Goal: Check status: Check status

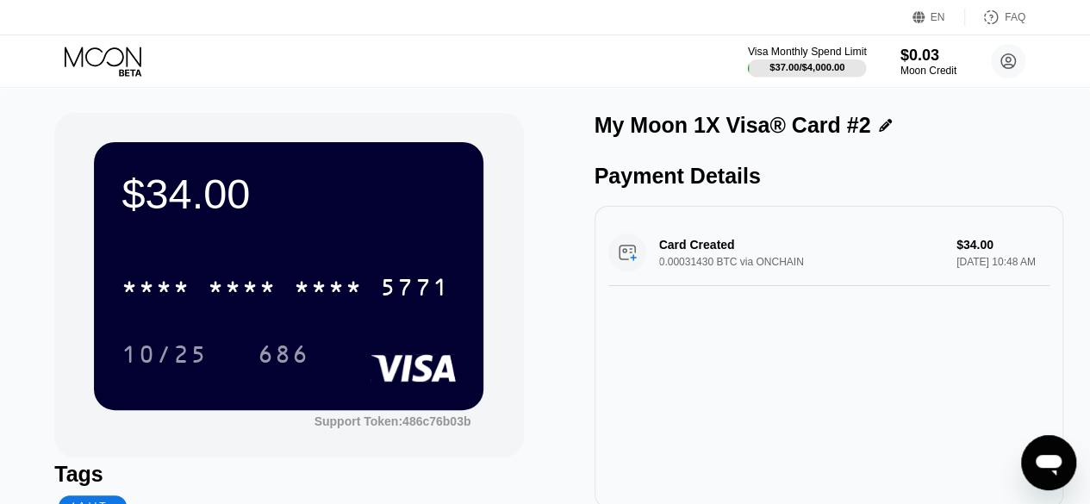
click at [839, 56] on div "Visa Monthly Spend Limit" at bounding box center [807, 52] width 119 height 12
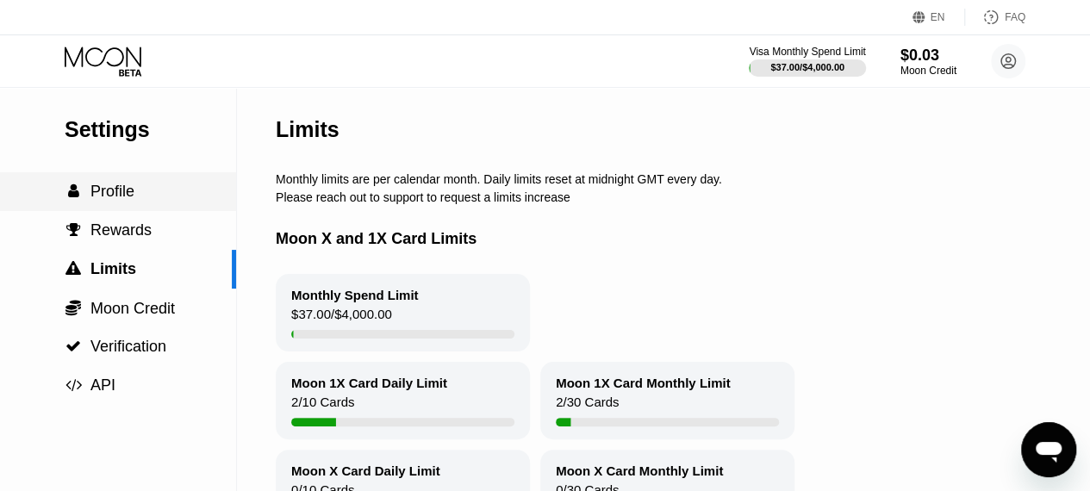
click at [129, 200] on span "Profile" at bounding box center [112, 191] width 44 height 17
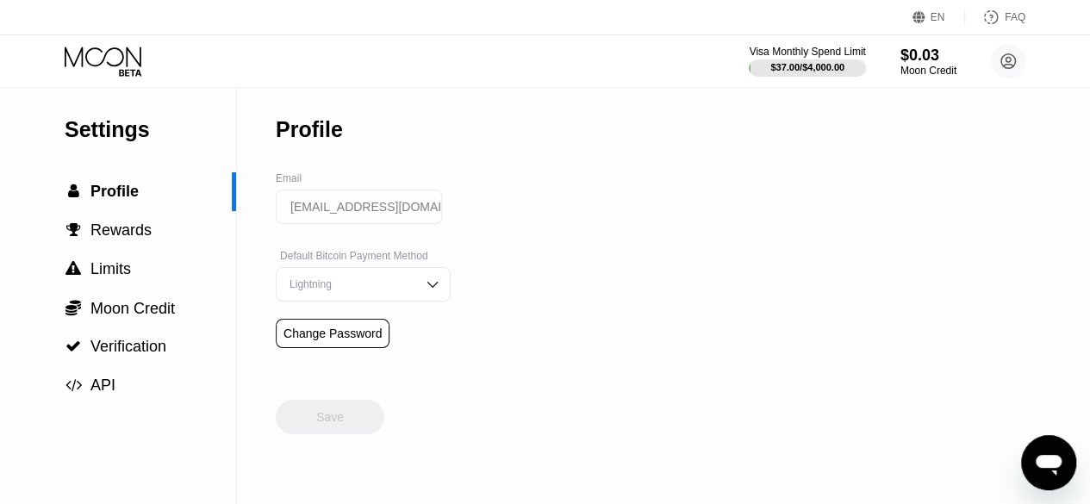
click at [110, 60] on icon at bounding box center [105, 62] width 80 height 30
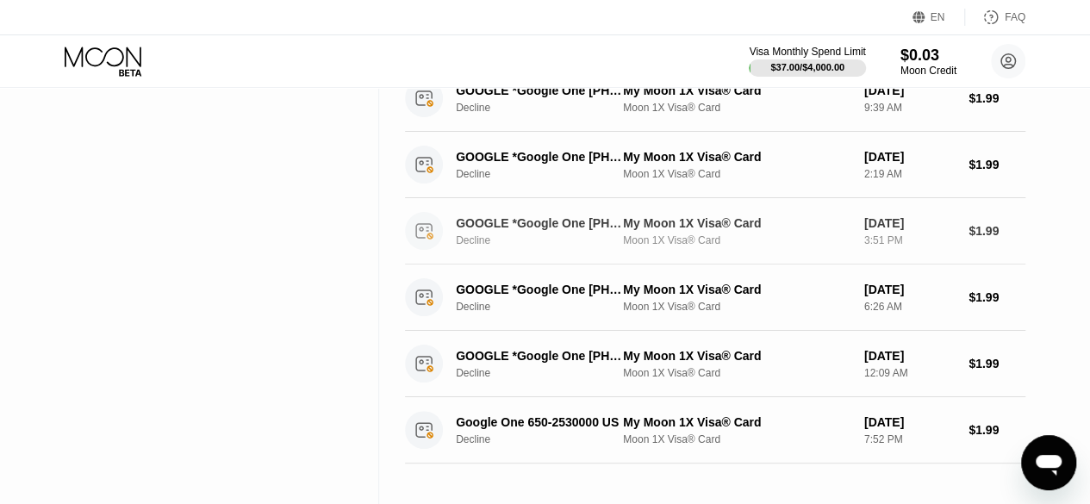
scroll to position [689, 0]
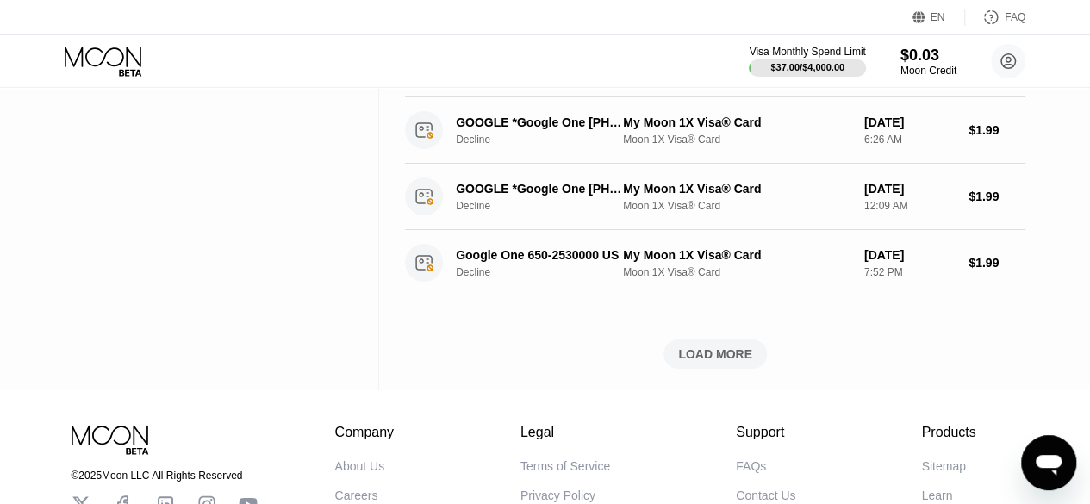
click at [705, 357] on div "LOAD MORE" at bounding box center [715, 354] width 74 height 16
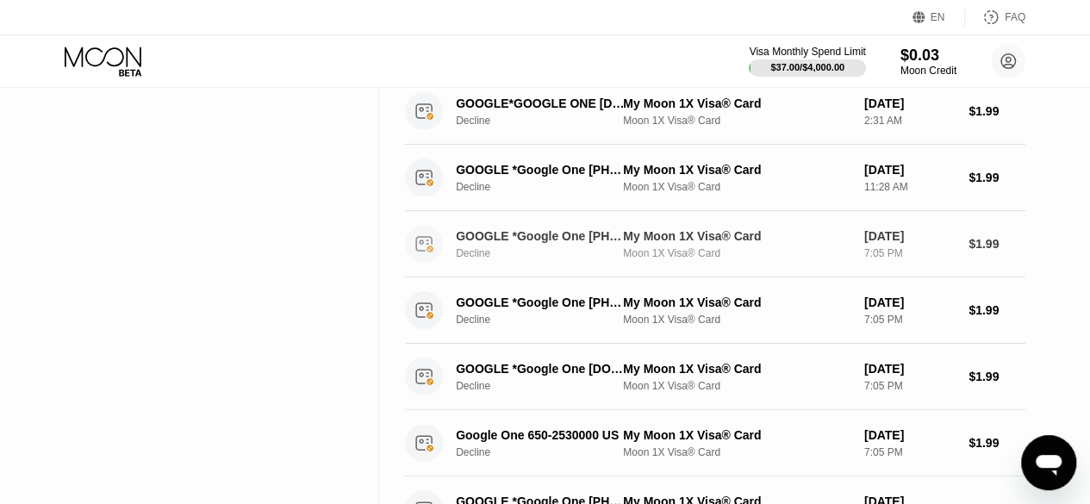
scroll to position [947, 0]
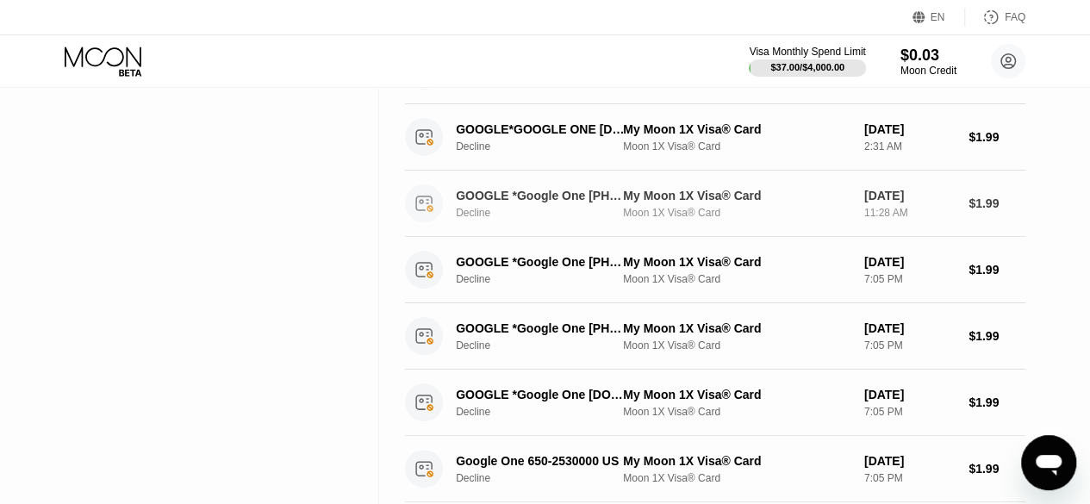
click at [524, 180] on div "GOOGLE *Google One 855-836-3987 US Decline My Moon 1X Visa® Card Moon 1X Visa® …" at bounding box center [715, 204] width 620 height 66
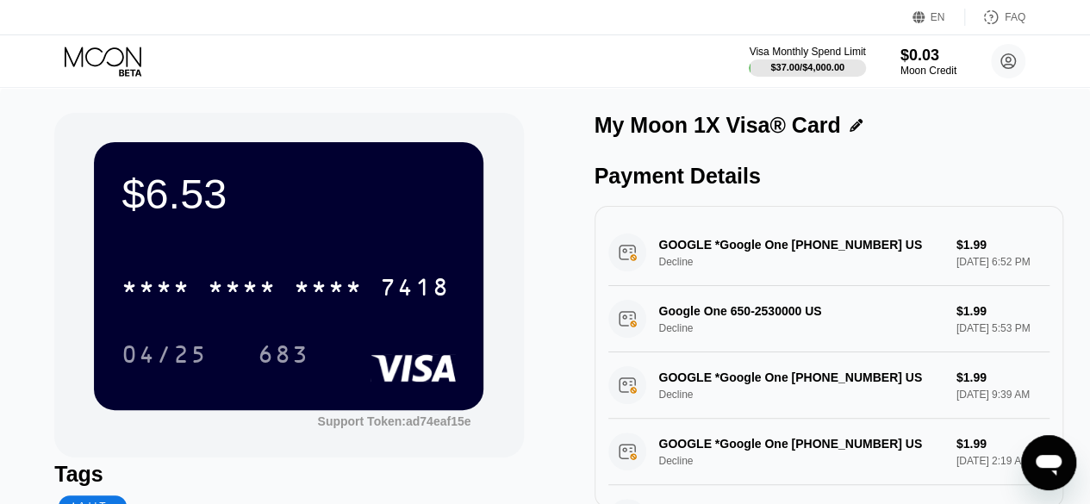
drag, startPoint x: 659, startPoint y: 258, endPoint x: 735, endPoint y: 258, distance: 75.8
click at [735, 258] on div "GOOGLE *Google One 855-836-3987 US Decline $1.99 Jun 12, 2025 6:52 PM" at bounding box center [828, 253] width 441 height 66
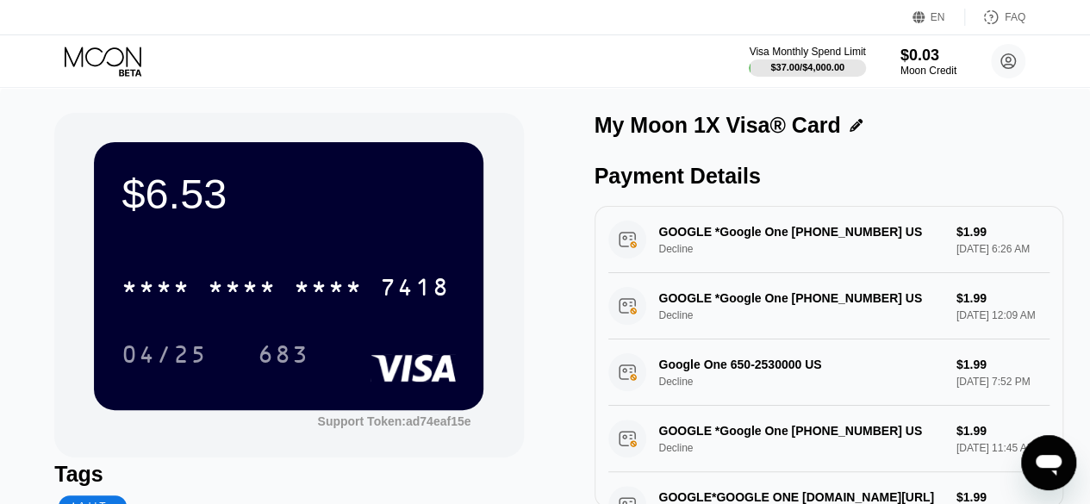
scroll to position [86, 0]
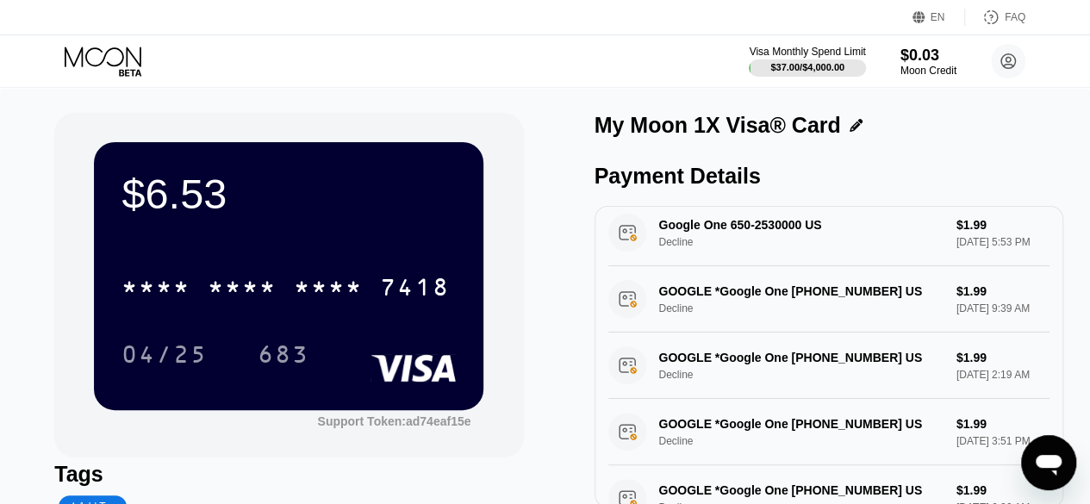
click at [708, 245] on div "Google One 650-2530000 US Decline $1.99 Jun 12, 2025 5:53 PM" at bounding box center [828, 233] width 441 height 66
click at [688, 254] on div "Google One 650-2530000 US Decline $1.99 Jun 12, 2025 5:53 PM" at bounding box center [828, 233] width 441 height 66
click at [693, 245] on div "Google One 650-2530000 US Decline $1.99 Jun 12, 2025 5:53 PM" at bounding box center [828, 233] width 441 height 66
drag, startPoint x: 817, startPoint y: 232, endPoint x: 796, endPoint y: 240, distance: 23.2
click at [796, 240] on div "Google One 650-2530000 US Decline $1.99 Jun 12, 2025 5:53 PM" at bounding box center [828, 233] width 441 height 66
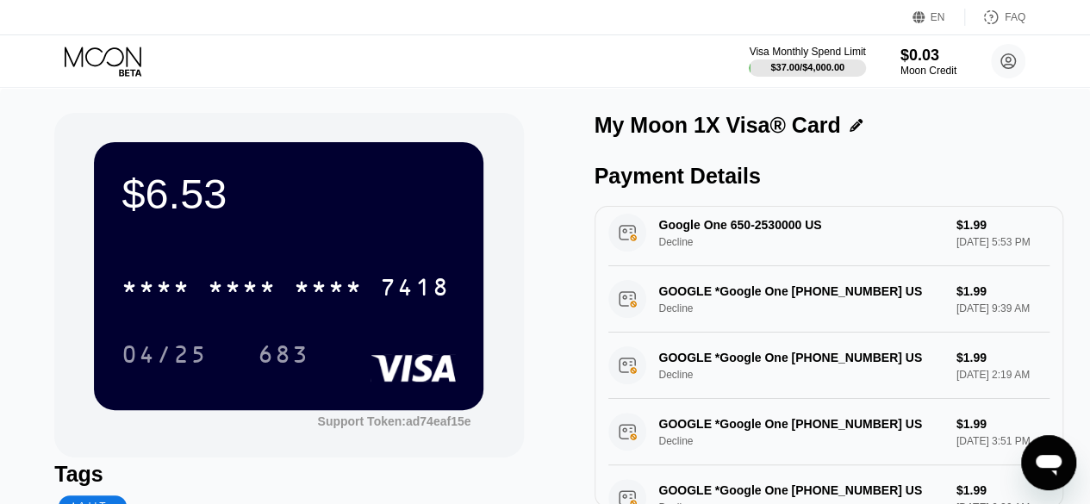
drag, startPoint x: 825, startPoint y: 245, endPoint x: 687, endPoint y: 245, distance: 137.8
click at [687, 245] on div "Google One 650-2530000 US Decline $1.99 Jun 12, 2025 5:53 PM" at bounding box center [828, 233] width 441 height 66
